Goal: Transaction & Acquisition: Purchase product/service

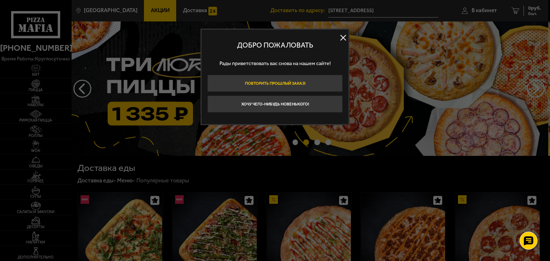
click at [300, 84] on button "Повторить прошлый заказ!" at bounding box center [274, 83] width 135 height 17
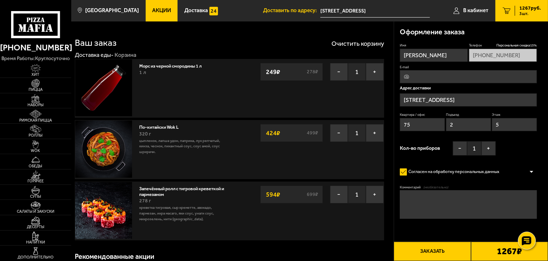
type input "[STREET_ADDRESS]"
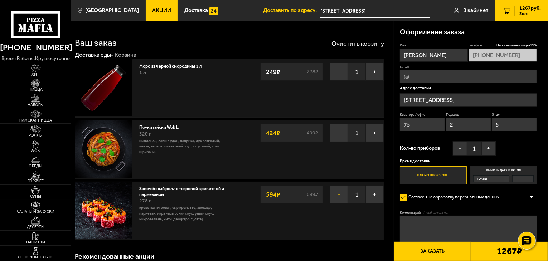
click at [338, 194] on button "−" at bounding box center [339, 195] width 18 height 18
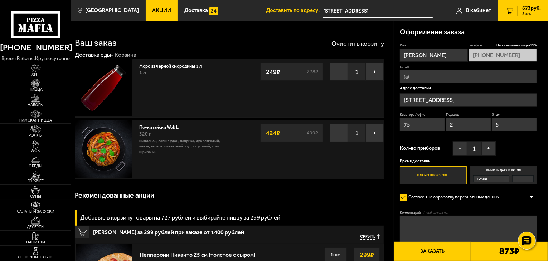
click at [35, 88] on span "Пицца" at bounding box center [35, 90] width 71 height 4
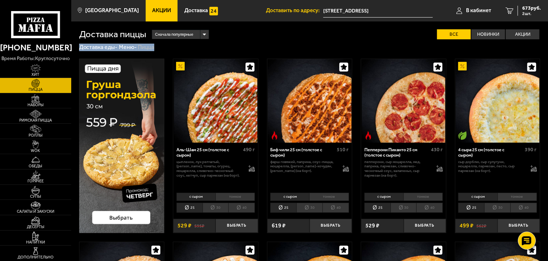
drag, startPoint x: 547, startPoint y: 30, endPoint x: 545, endPoint y: 42, distance: 12.7
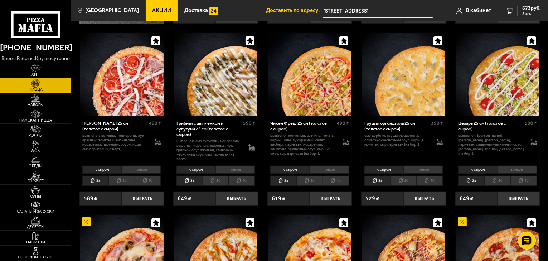
scroll to position [230, 0]
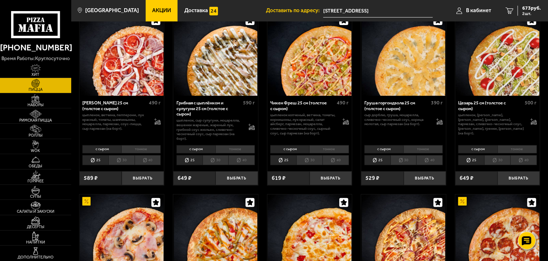
click at [138, 147] on li "тонкое" at bounding box center [140, 149] width 39 height 8
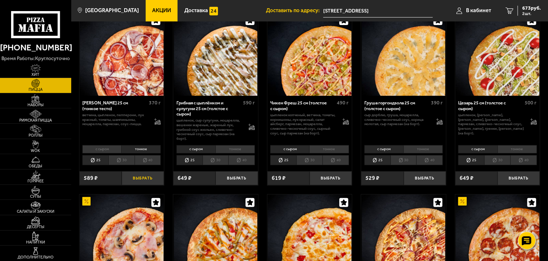
click at [136, 175] on button "Выбрать" at bounding box center [143, 178] width 42 height 14
click at [524, 12] on span "3 шт." at bounding box center [529, 13] width 21 height 4
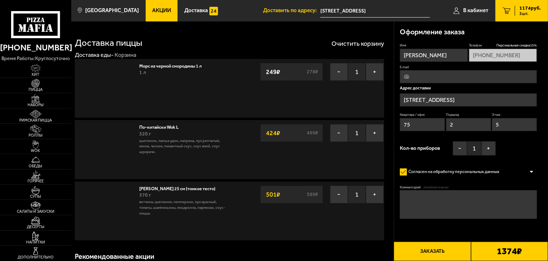
type input "[STREET_ADDRESS]"
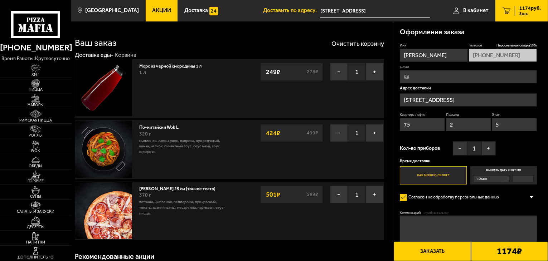
click at [451, 252] on button "Заказать" at bounding box center [432, 251] width 77 height 19
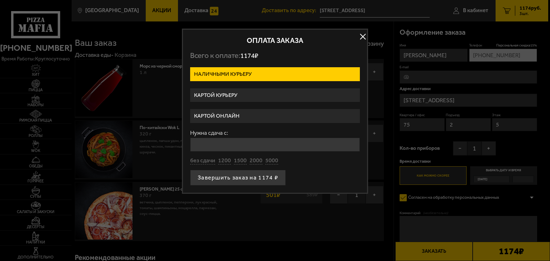
click at [259, 90] on label "Картой курьеру" at bounding box center [275, 95] width 170 height 14
click at [0, 0] on input "Картой курьеру" at bounding box center [0, 0] width 0 height 0
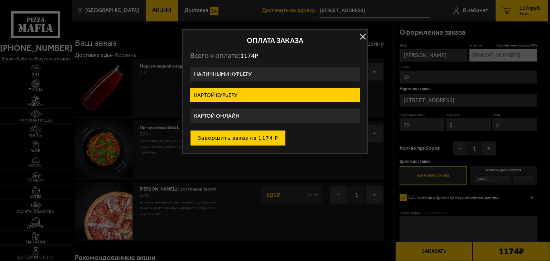
click at [262, 133] on button "Завершить заказ на 1174 ₽" at bounding box center [238, 138] width 96 height 16
